Goal: Task Accomplishment & Management: Manage account settings

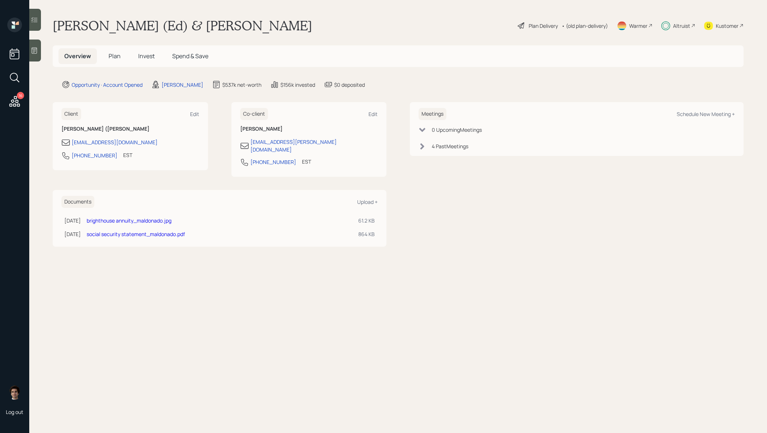
click at [111, 57] on span "Plan" at bounding box center [115, 56] width 12 height 8
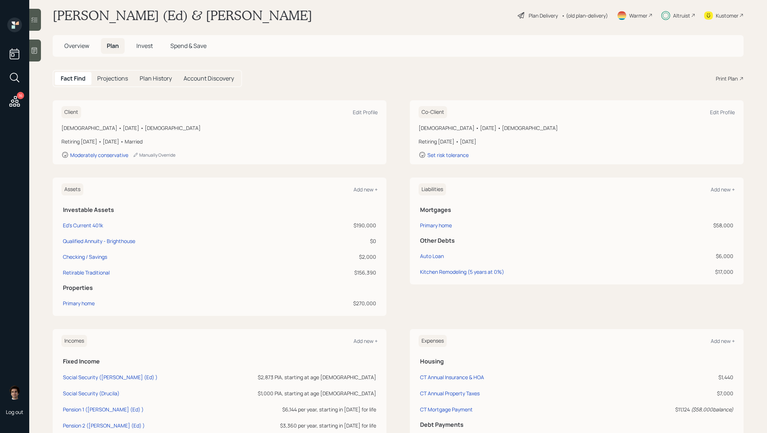
scroll to position [12, 0]
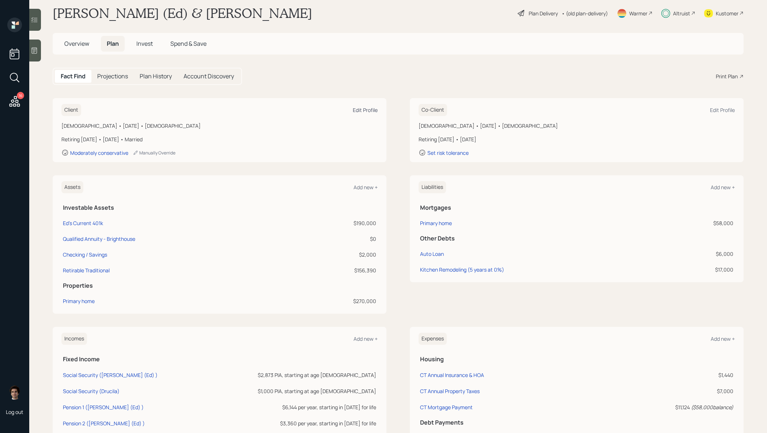
click at [373, 113] on div "Edit Profile" at bounding box center [365, 109] width 25 height 7
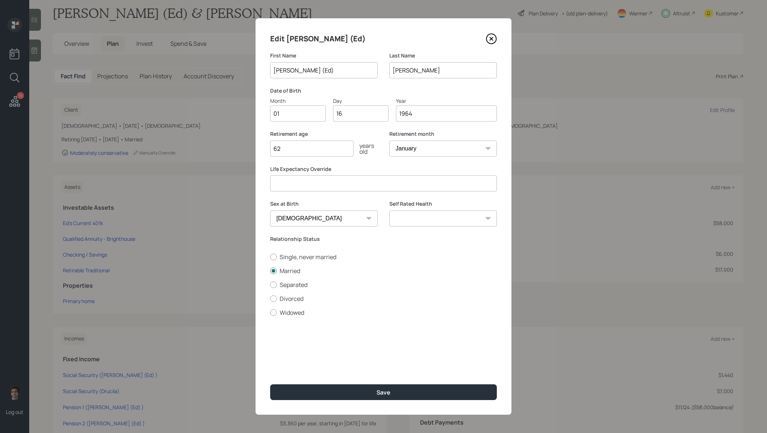
click at [355, 153] on div "years old" at bounding box center [366, 149] width 24 height 12
click at [341, 153] on input "62" at bounding box center [311, 148] width 83 height 16
type input "61"
click at [467, 149] on select "January February March April May June July August September October November De…" at bounding box center [444, 148] width 108 height 16
select select "12"
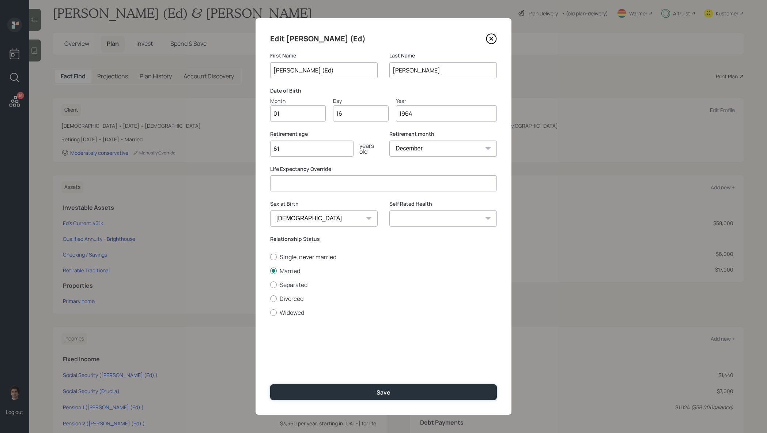
drag, startPoint x: 354, startPoint y: 397, endPoint x: 364, endPoint y: 127, distance: 270.1
click at [364, 127] on div "Edit [PERSON_NAME] (Ed) First Name [PERSON_NAME] ([PERSON_NAME]) Last Name [PER…" at bounding box center [384, 216] width 256 height 396
click at [311, 154] on input "61" at bounding box center [311, 148] width 83 height 16
type input "62"
click at [472, 148] on select "January February March April May June July August September October November De…" at bounding box center [444, 148] width 108 height 16
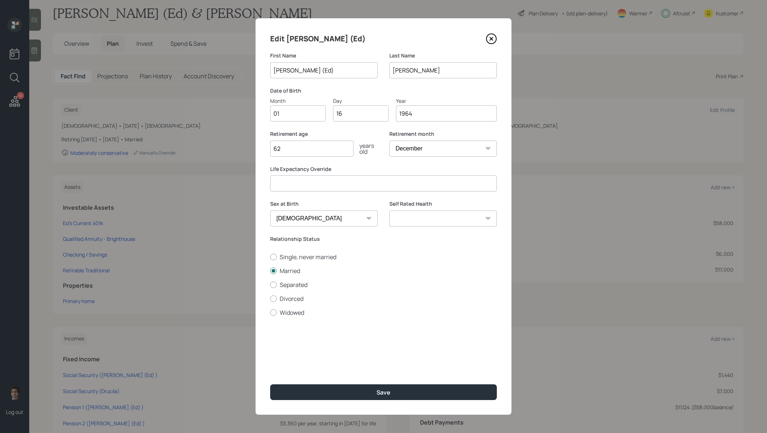
select select "1"
click at [377, 386] on button "Save" at bounding box center [383, 392] width 227 height 16
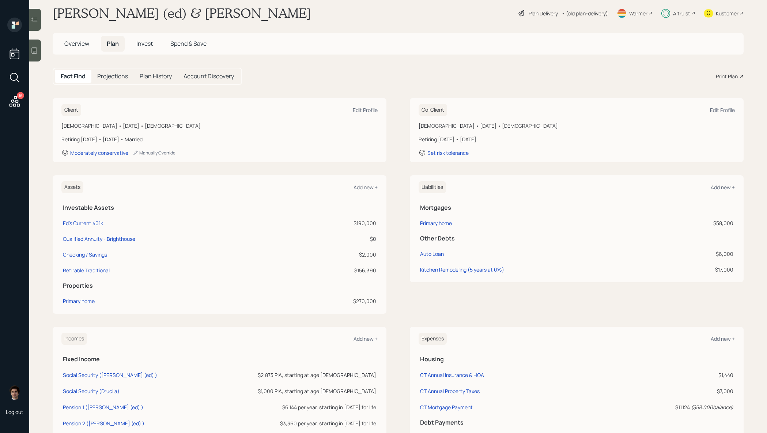
click at [80, 47] on span "Overview" at bounding box center [76, 44] width 25 height 8
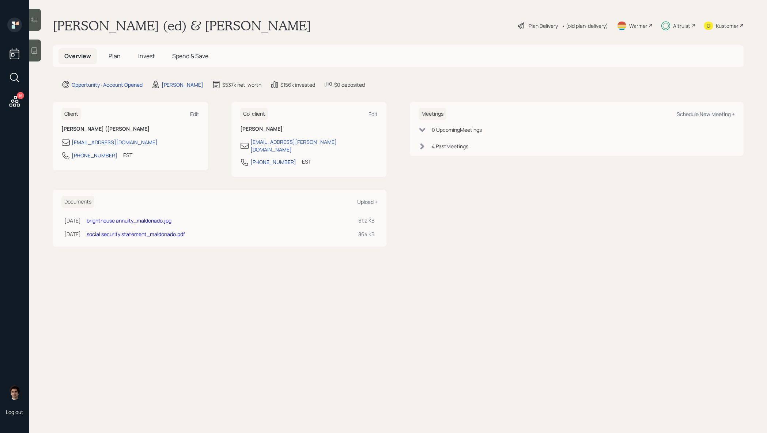
click at [529, 18] on div "Plan Delivery • (old plan-delivery)" at bounding box center [563, 26] width 92 height 16
click at [529, 29] on div "Plan Delivery" at bounding box center [543, 26] width 29 height 8
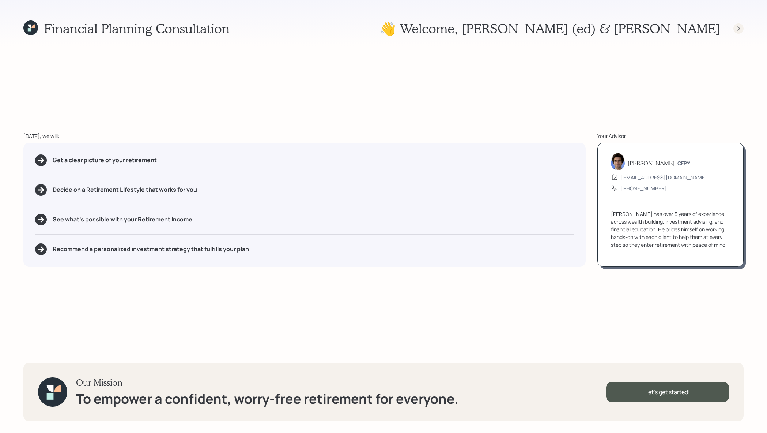
click at [736, 32] on div at bounding box center [739, 28] width 10 height 10
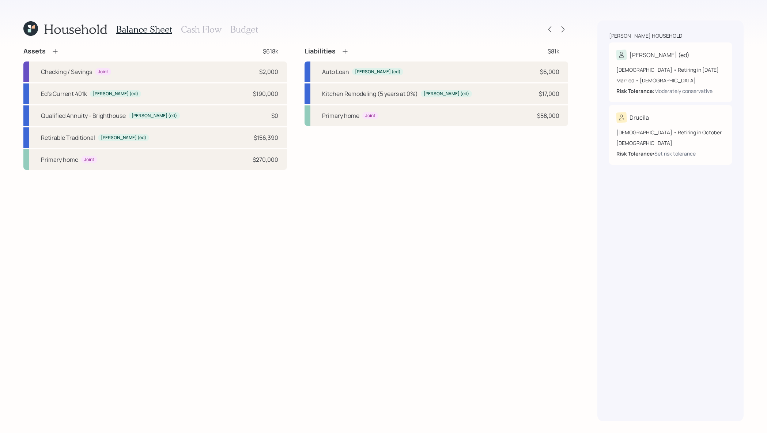
click at [570, 29] on div "Household Balance Sheet Cash Flow Budget Assets $618k Checking / Savings Joint …" at bounding box center [383, 216] width 767 height 433
click at [560, 30] on icon at bounding box center [563, 29] width 7 height 7
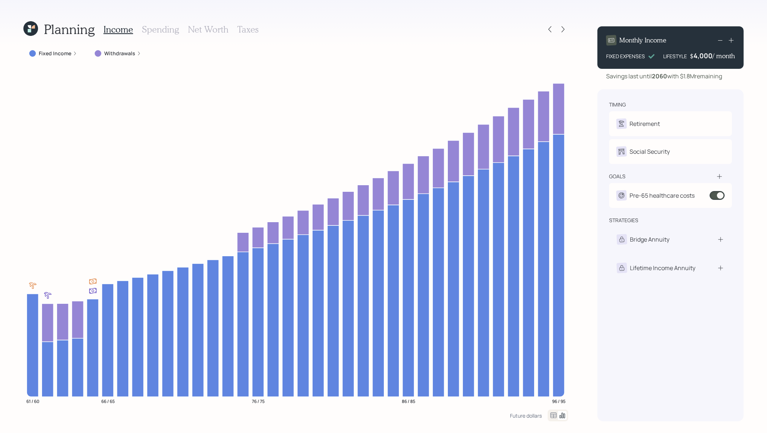
click at [43, 51] on label "Fixed Income" at bounding box center [55, 53] width 33 height 7
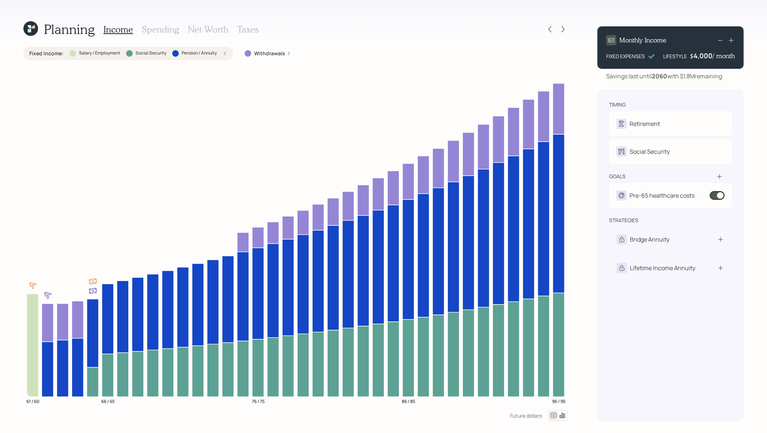
click at [43, 50] on label "Fixed Income :" at bounding box center [46, 53] width 34 height 7
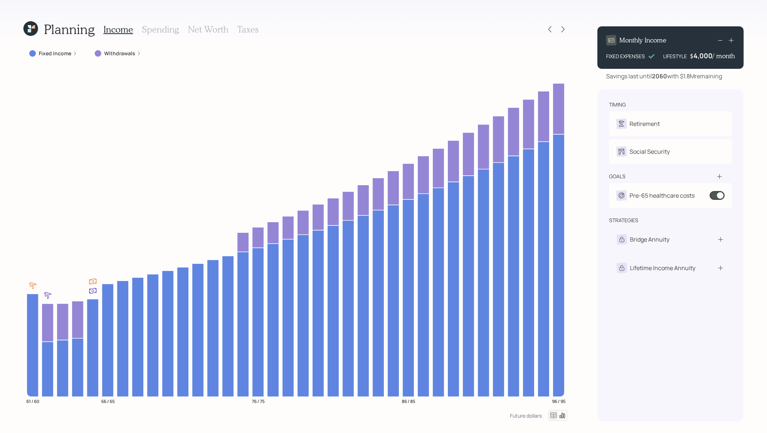
click at [67, 53] on label "Fixed Income" at bounding box center [55, 53] width 33 height 7
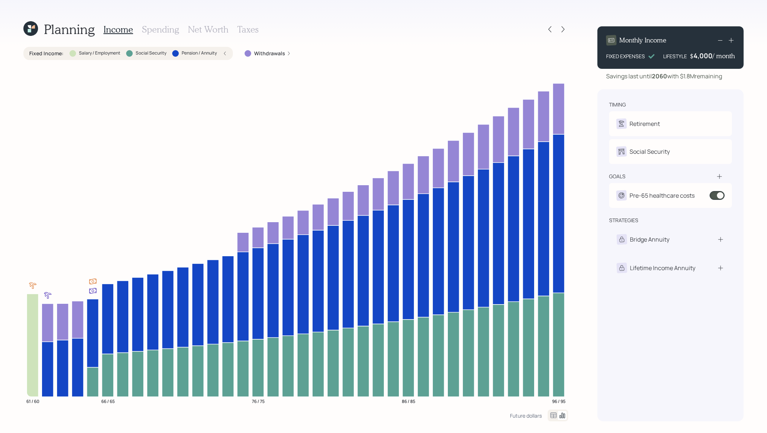
click at [257, 56] on label "Withdrawals" at bounding box center [269, 53] width 31 height 7
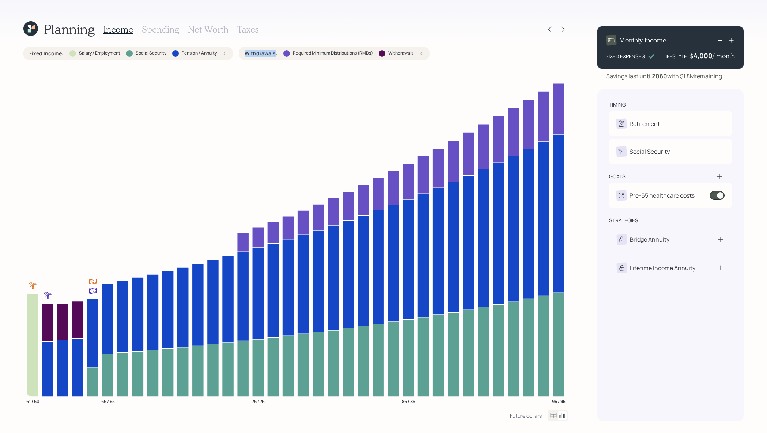
click at [257, 56] on label "Withdrawals :" at bounding box center [261, 53] width 33 height 7
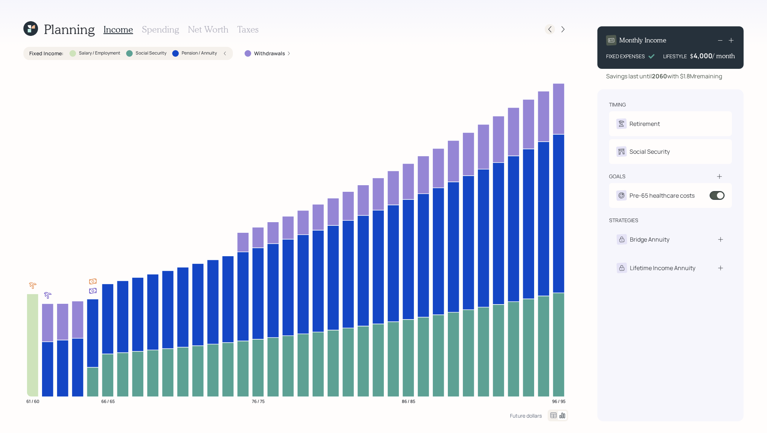
click at [551, 24] on div at bounding box center [550, 29] width 10 height 10
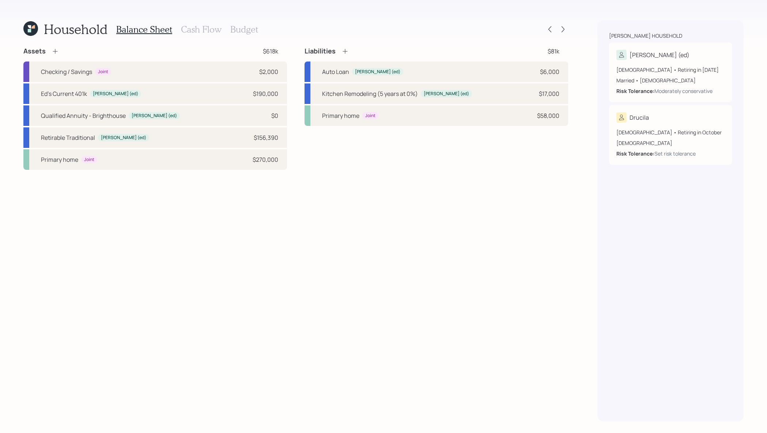
click at [195, 31] on h3 "Cash Flow" at bounding box center [201, 29] width 41 height 11
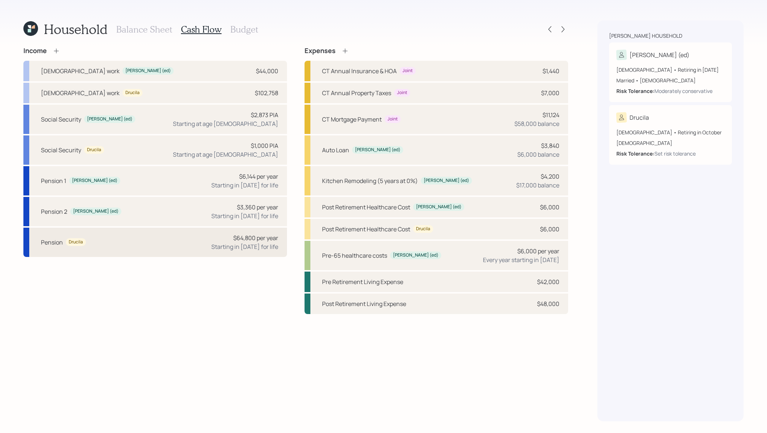
click at [172, 239] on div "Pension Drucila $64,800 per year Starting in [DATE] for life" at bounding box center [155, 242] width 264 height 29
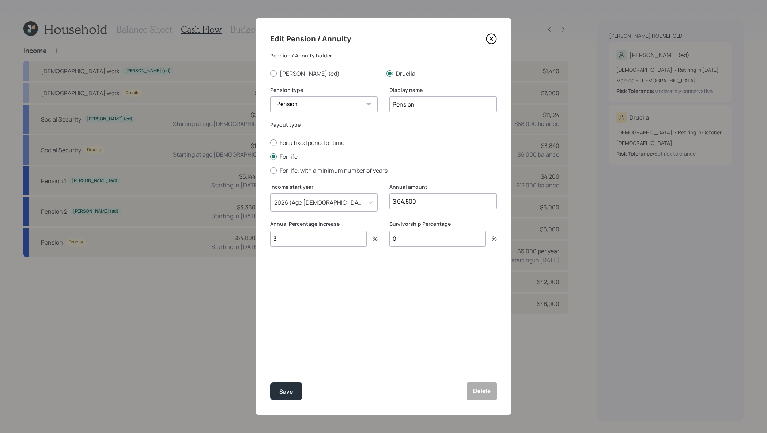
click at [496, 41] on icon at bounding box center [492, 39] width 10 height 10
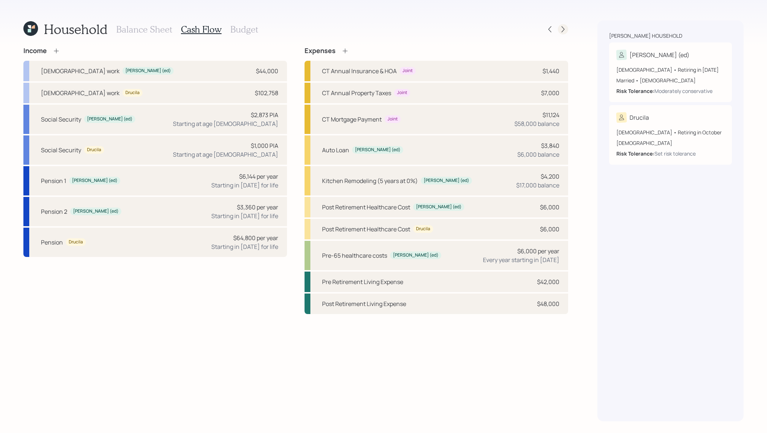
click at [560, 31] on icon at bounding box center [563, 29] width 7 height 7
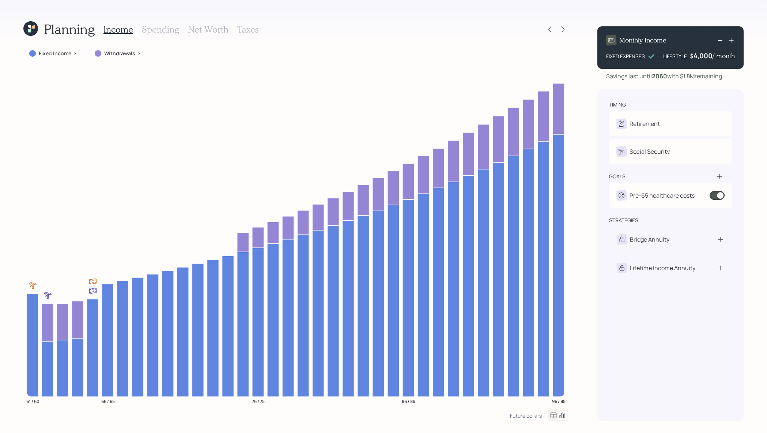
click at [543, 30] on div "Planning Income Spending Net Worth Taxes" at bounding box center [295, 29] width 545 height 18
click at [567, 30] on div at bounding box center [563, 29] width 10 height 10
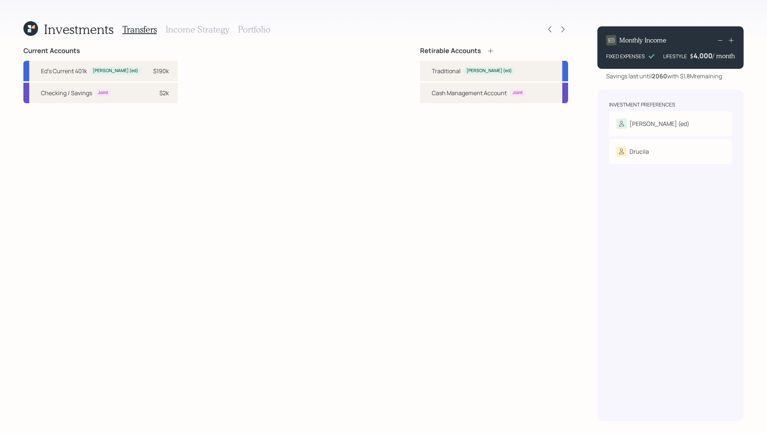
click at [553, 30] on icon at bounding box center [549, 29] width 7 height 7
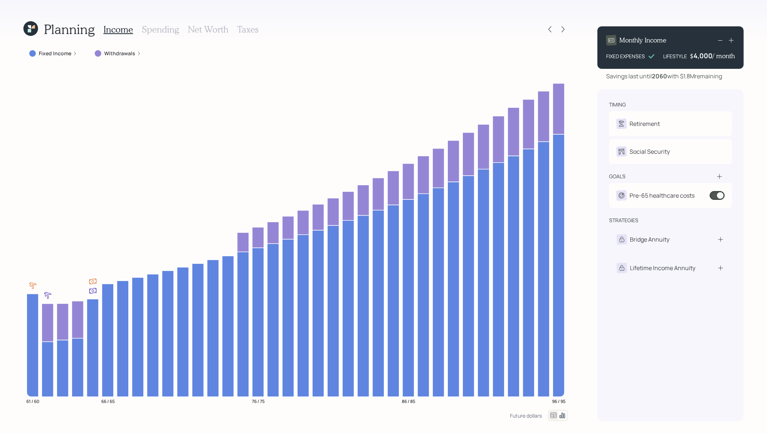
click at [553, 30] on icon at bounding box center [549, 29] width 7 height 7
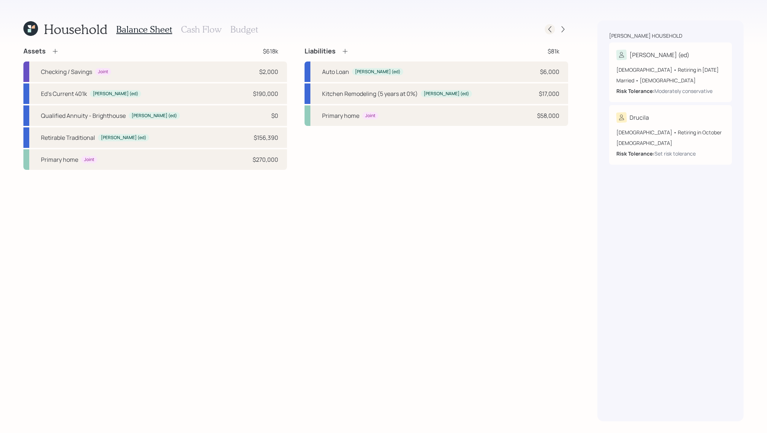
click at [546, 28] on icon at bounding box center [549, 29] width 7 height 7
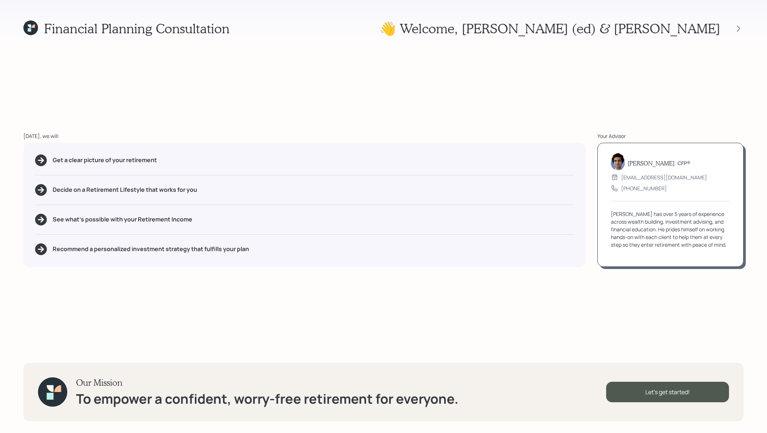
click at [25, 22] on icon at bounding box center [30, 27] width 15 height 15
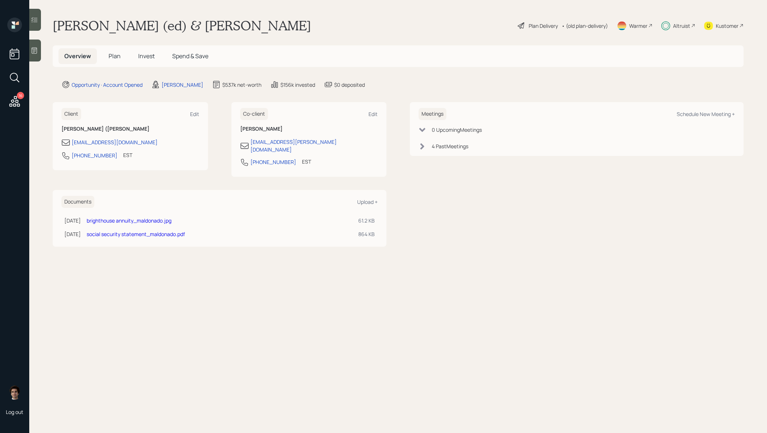
click at [116, 50] on h5 "Plan" at bounding box center [115, 56] width 24 height 16
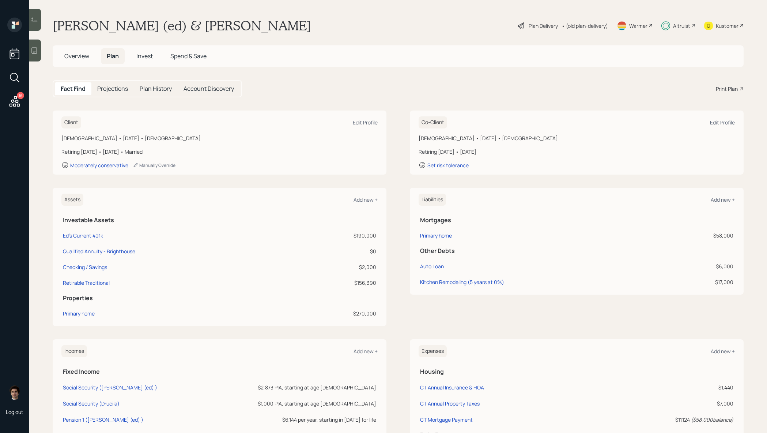
click at [90, 58] on h5 "Overview" at bounding box center [77, 56] width 37 height 16
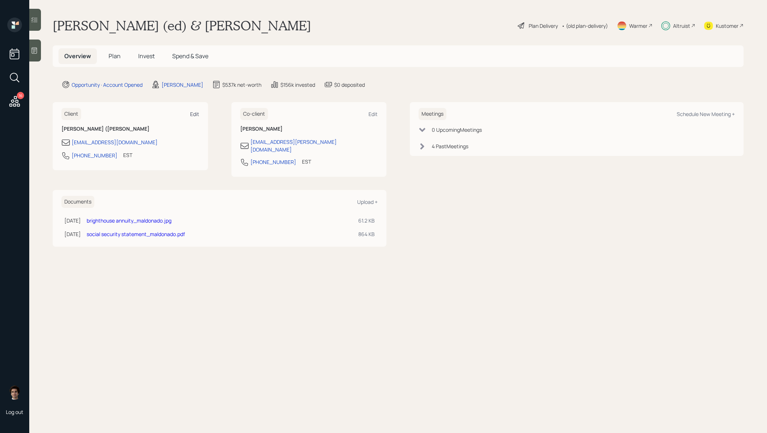
click at [198, 114] on div "Edit" at bounding box center [194, 113] width 9 height 7
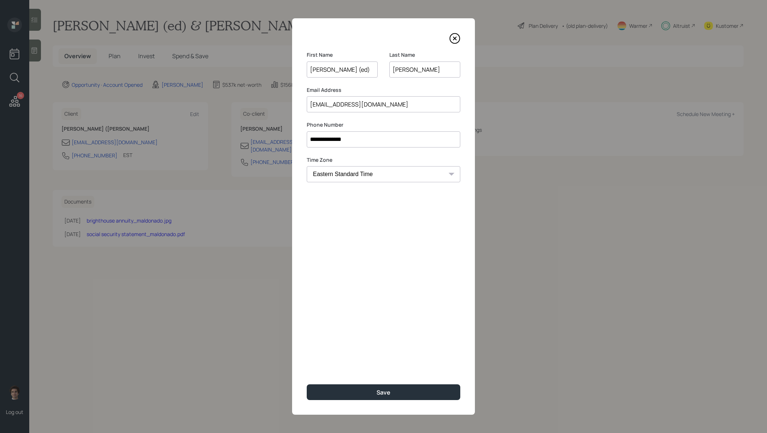
drag, startPoint x: 351, startPoint y: 68, endPoint x: 284, endPoint y: 67, distance: 66.9
click at [284, 67] on div "**********" at bounding box center [383, 216] width 767 height 433
type input "Ed"
click at [307, 384] on button "Save" at bounding box center [384, 392] width 154 height 16
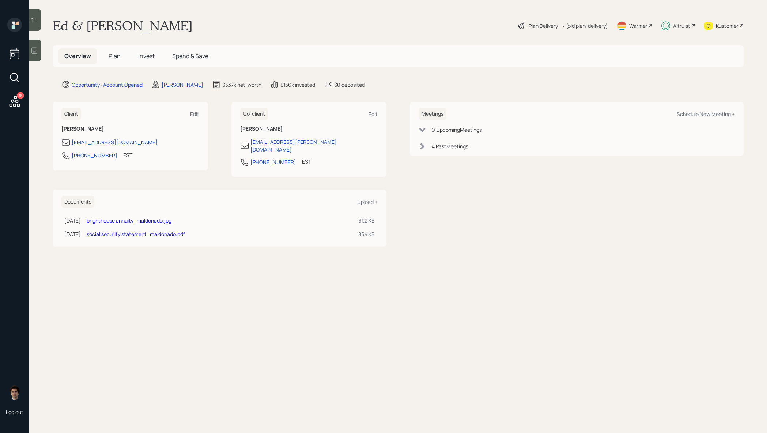
click at [684, 30] on div "Altruist" at bounding box center [679, 26] width 34 height 16
click at [119, 54] on span "Plan" at bounding box center [115, 56] width 12 height 8
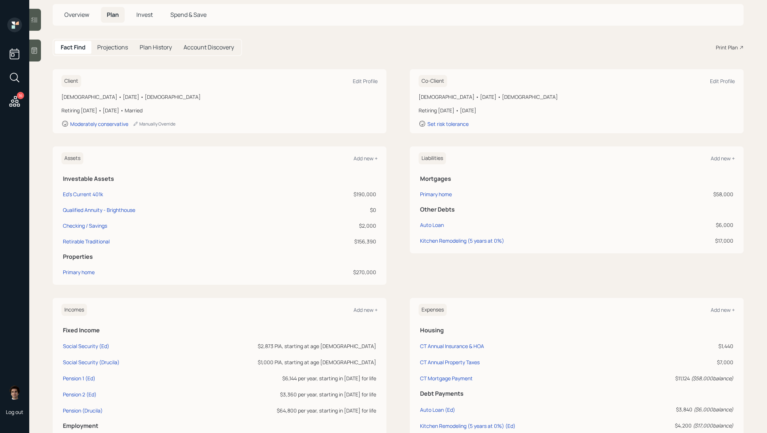
scroll to position [42, 0]
click at [129, 207] on div "Qualified Annuity - Brighthouse" at bounding box center [99, 209] width 72 height 8
select select "ira"
select select "balanced"
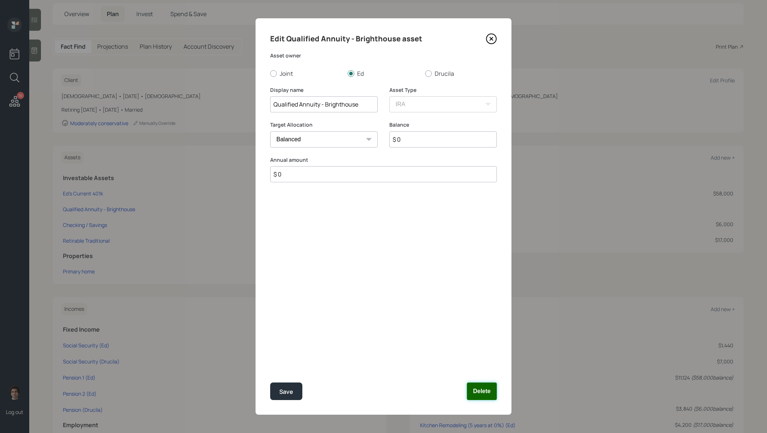
click at [483, 394] on button "Delete" at bounding box center [482, 391] width 30 height 18
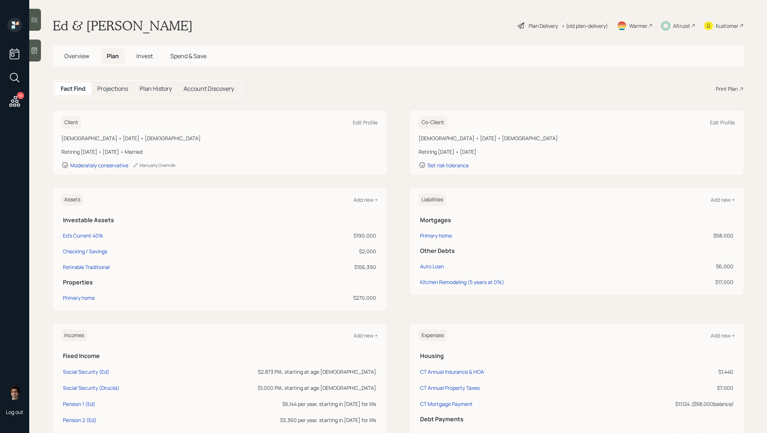
click at [542, 26] on div "Plan Delivery" at bounding box center [543, 26] width 29 height 8
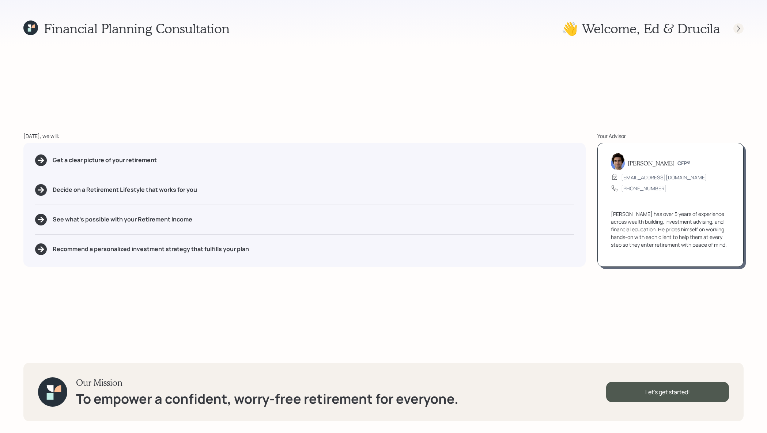
click at [734, 30] on div at bounding box center [739, 28] width 10 height 10
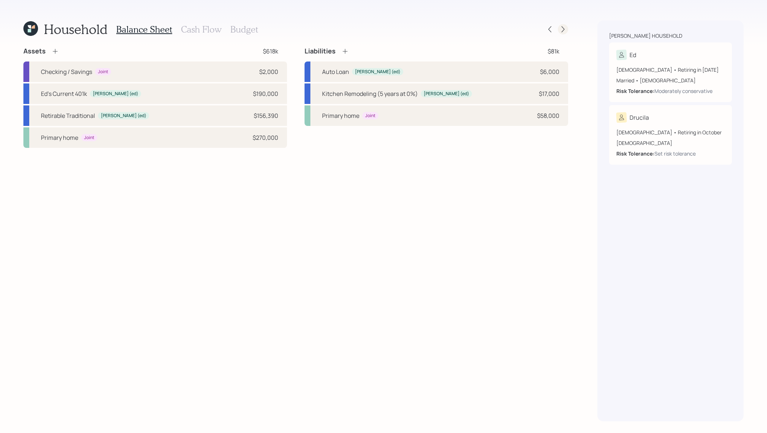
click at [562, 27] on icon at bounding box center [563, 29] width 7 height 7
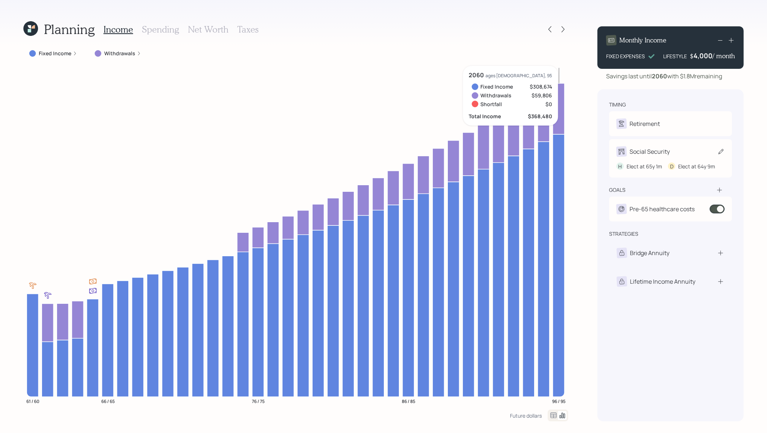
click at [671, 159] on div "H Elect at 65y 1m D Elect at 64y 9m" at bounding box center [671, 164] width 108 height 14
select select "9"
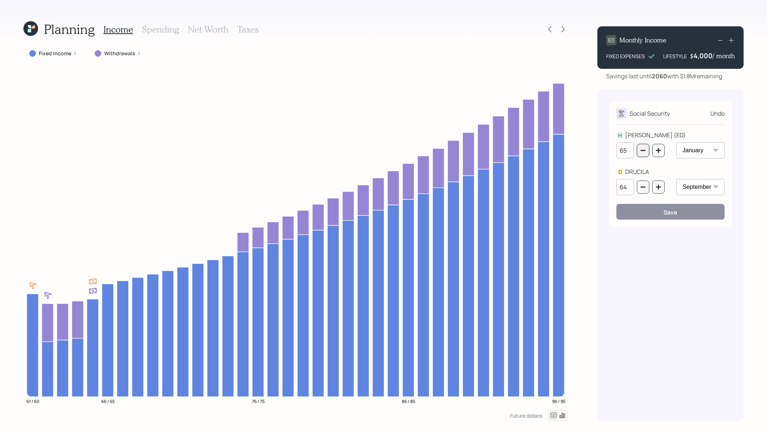
click at [644, 151] on icon "button" at bounding box center [643, 150] width 6 height 6
click at [653, 148] on button "button" at bounding box center [659, 150] width 12 height 13
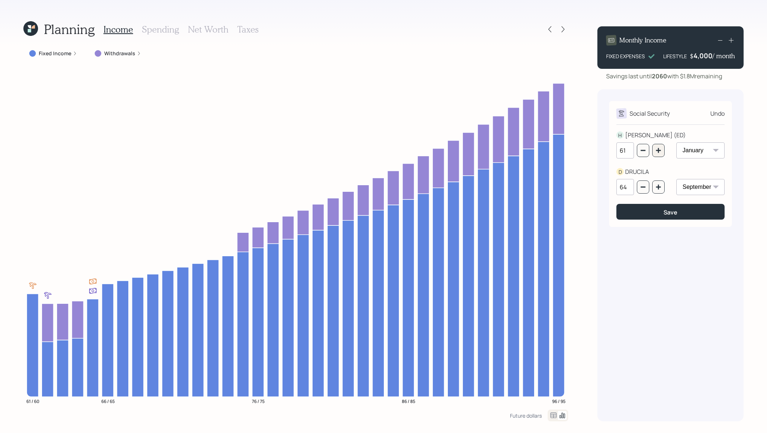
type input "62"
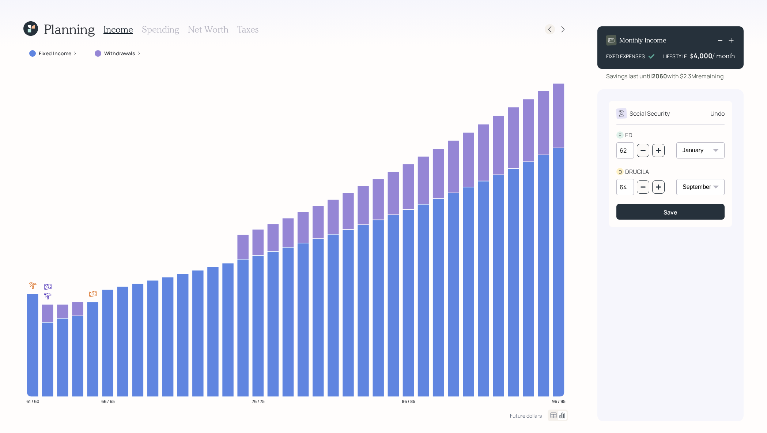
click at [548, 28] on icon at bounding box center [549, 29] width 7 height 7
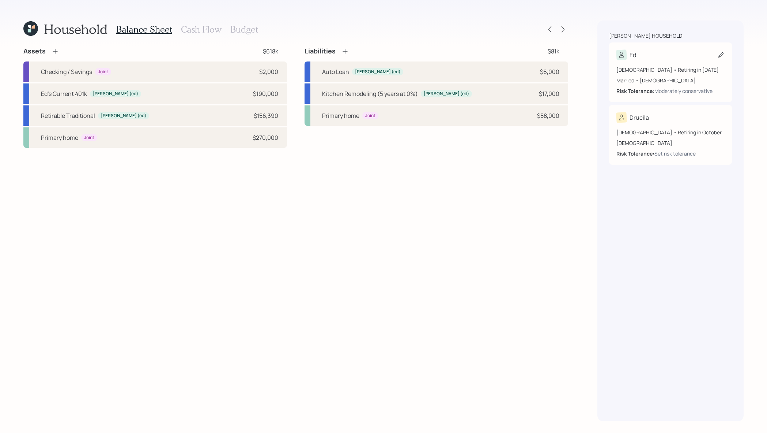
click at [709, 70] on div "[DEMOGRAPHIC_DATA] • Retiring in [DATE]" at bounding box center [671, 70] width 108 height 8
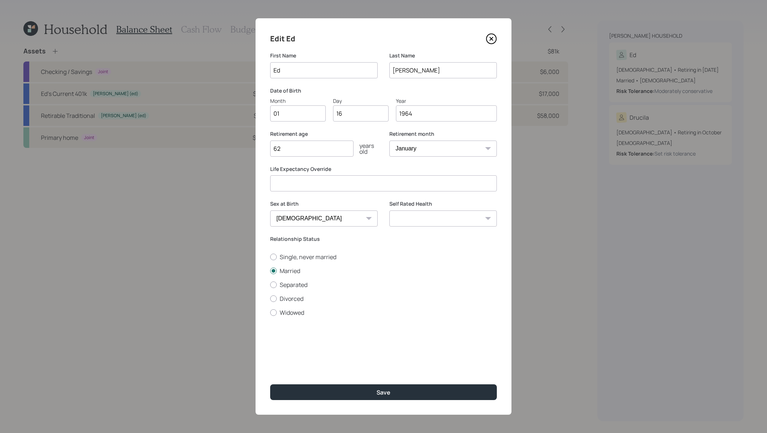
click at [491, 40] on icon at bounding box center [491, 38] width 11 height 11
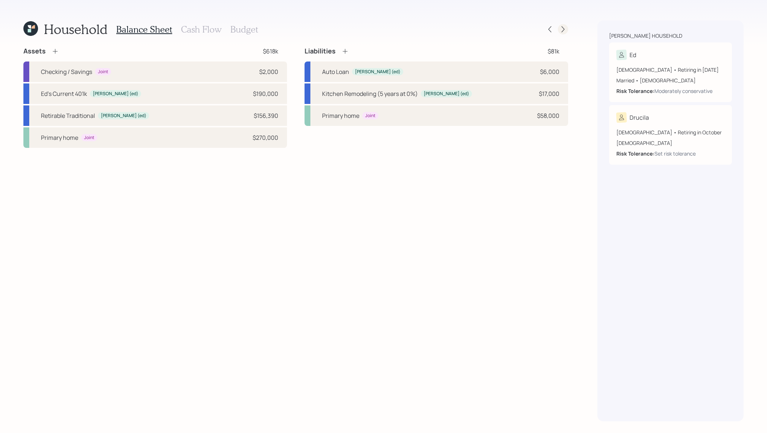
click at [565, 30] on icon at bounding box center [563, 29] width 7 height 7
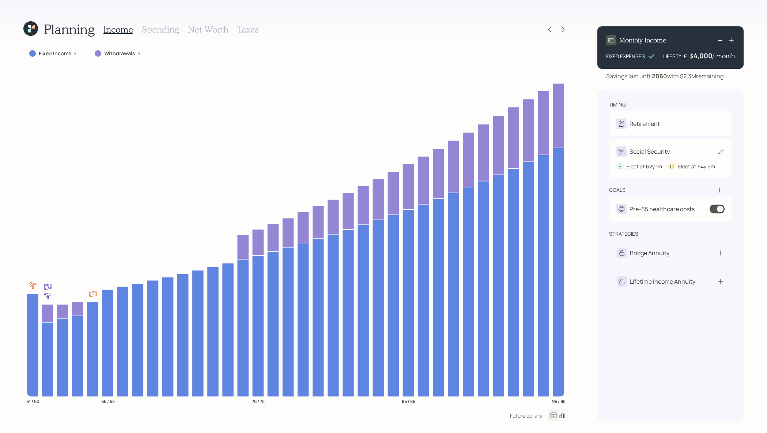
click at [646, 163] on div "Elect at 62y 1m" at bounding box center [644, 166] width 35 height 8
select select "9"
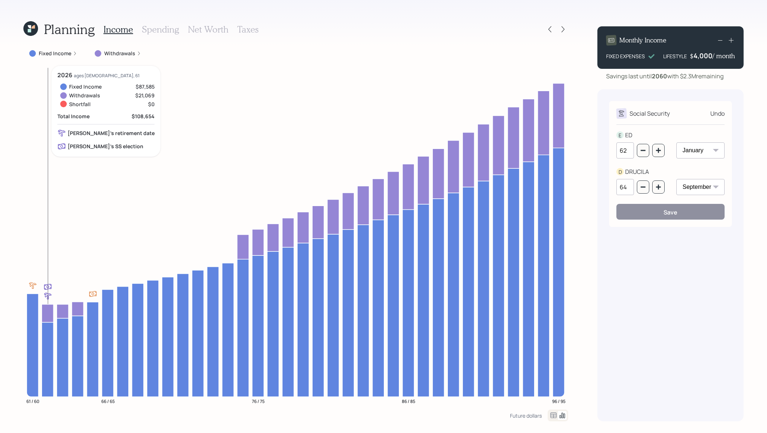
click at [46, 311] on icon at bounding box center [48, 313] width 12 height 18
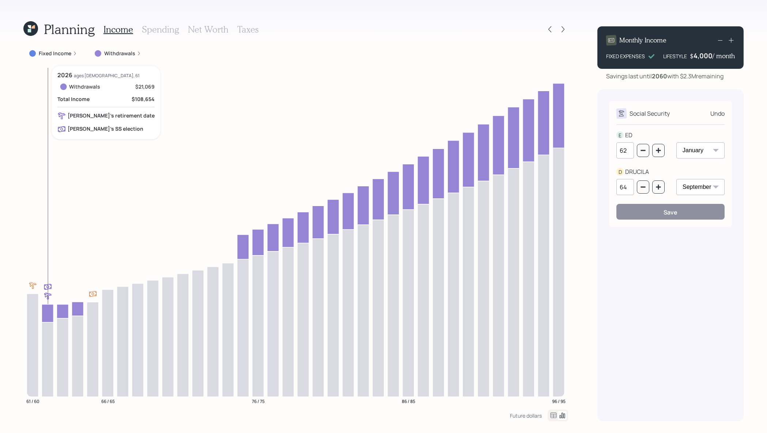
click at [48, 314] on icon at bounding box center [48, 313] width 12 height 18
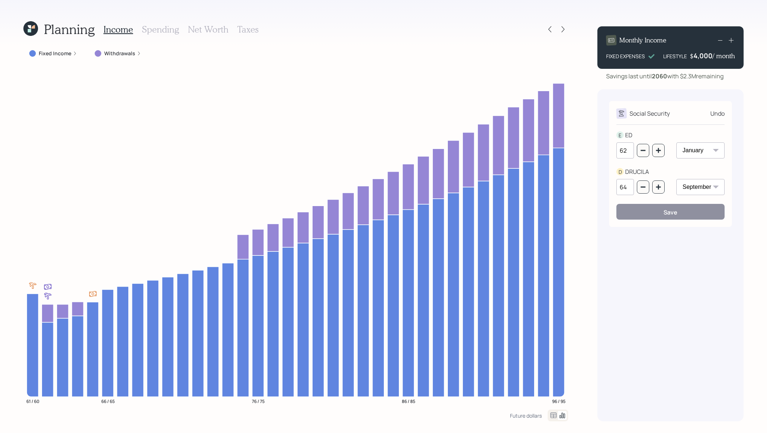
click at [554, 35] on div "Planning Income Spending Net Worth Taxes" at bounding box center [295, 29] width 545 height 18
click at [554, 34] on div at bounding box center [556, 29] width 23 height 10
click at [550, 30] on icon at bounding box center [549, 29] width 7 height 7
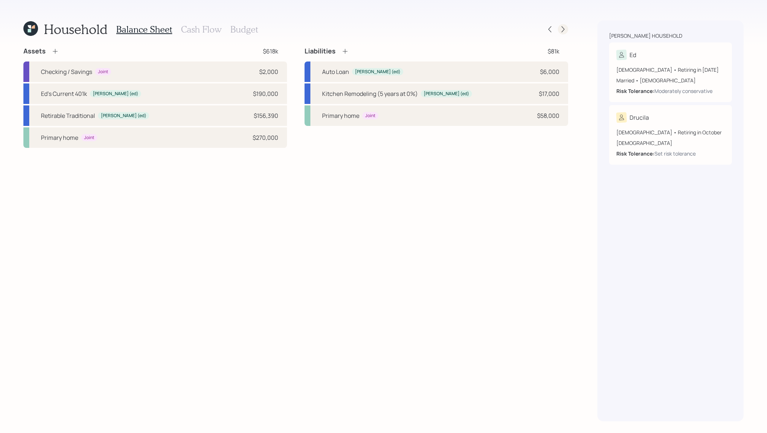
click at [560, 29] on icon at bounding box center [563, 29] width 7 height 7
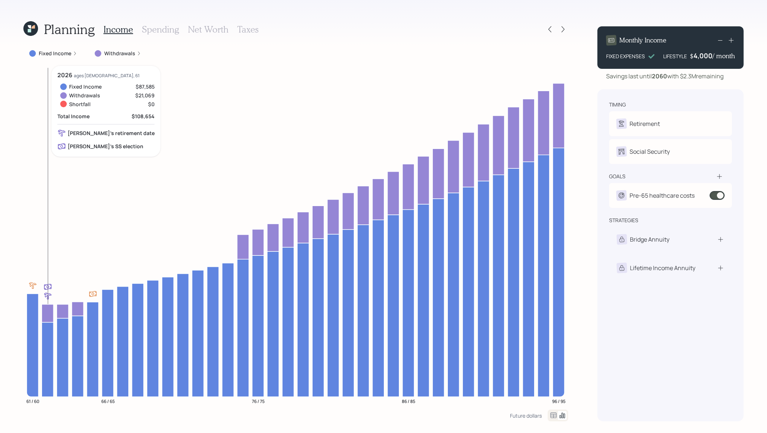
click at [49, 309] on icon at bounding box center [48, 313] width 12 height 18
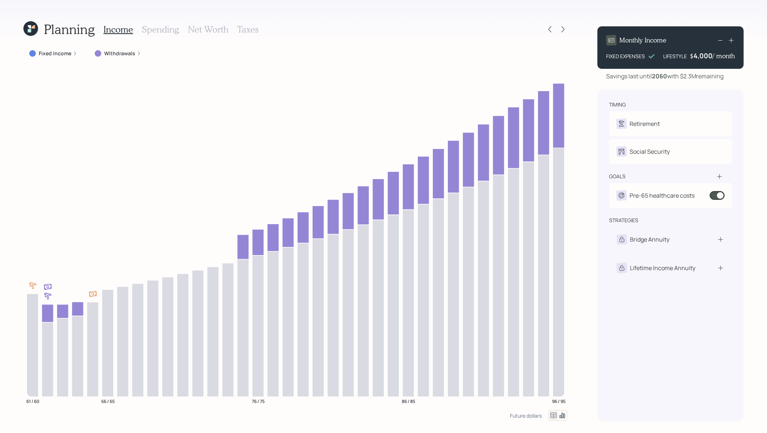
click at [35, 38] on div "Planning Income Spending Net Worth Taxes" at bounding box center [140, 29] width 235 height 18
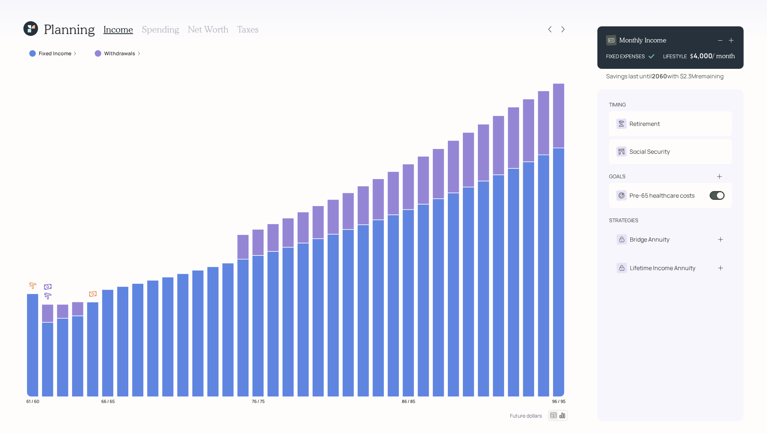
click at [35, 33] on icon at bounding box center [30, 28] width 15 height 15
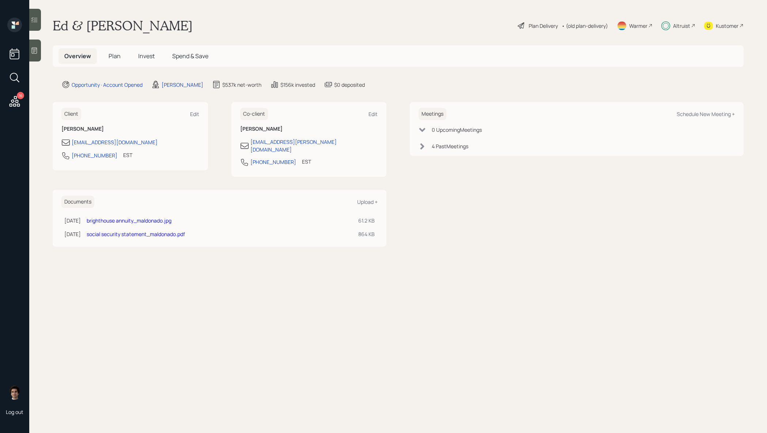
click at [103, 59] on h5 "Plan" at bounding box center [115, 56] width 24 height 16
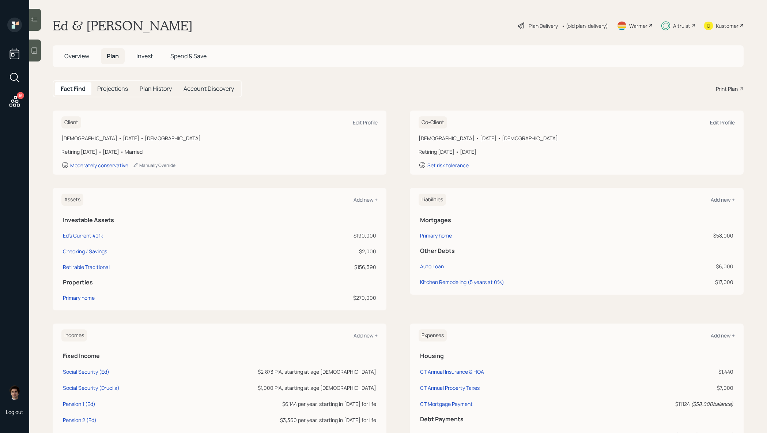
click at [109, 58] on span "Plan" at bounding box center [113, 56] width 12 height 8
click at [91, 66] on div "Overview Plan Invest Spend & Save" at bounding box center [398, 56] width 691 height 22
click at [59, 49] on h5 "Overview" at bounding box center [77, 56] width 37 height 16
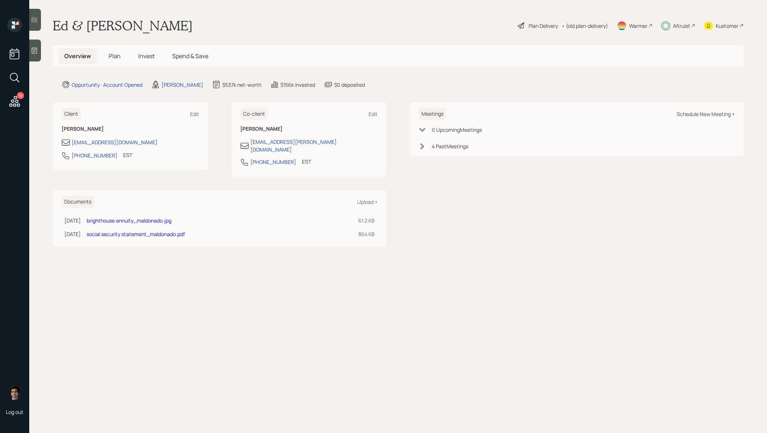
click at [717, 110] on div "Schedule New Meeting +" at bounding box center [706, 113] width 58 height 7
select select "59554aeb-d739-4552-90b9-0d27d70b4bf7"
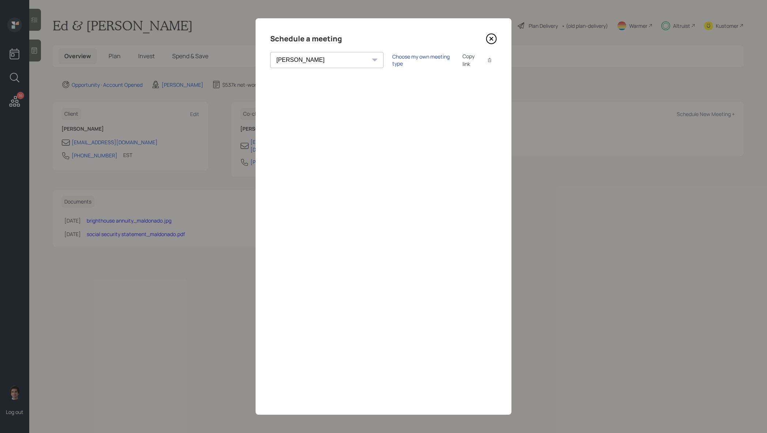
click at [392, 62] on div "Choose my own meeting type" at bounding box center [422, 60] width 61 height 14
click at [405, 61] on div "Use meeting type for lifecycle stage" at bounding box center [447, 60] width 84 height 7
click at [493, 40] on icon at bounding box center [491, 38] width 3 height 3
